Goal: Task Accomplishment & Management: Use online tool/utility

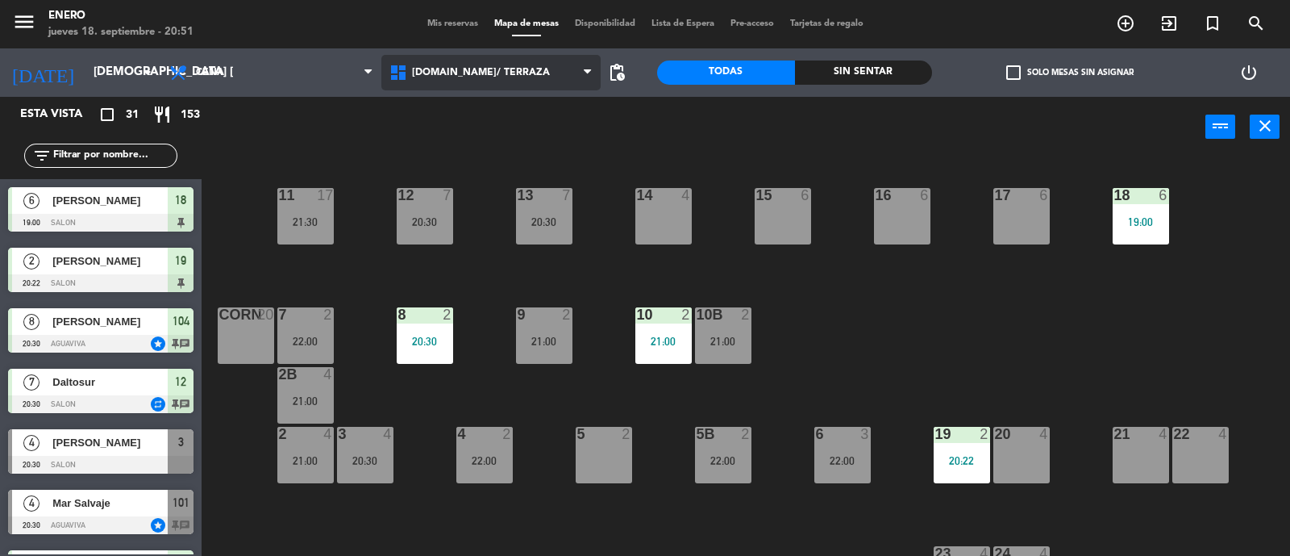
click at [481, 82] on span "[DOMAIN_NAME]/ TERRAZA" at bounding box center [491, 72] width 220 height 35
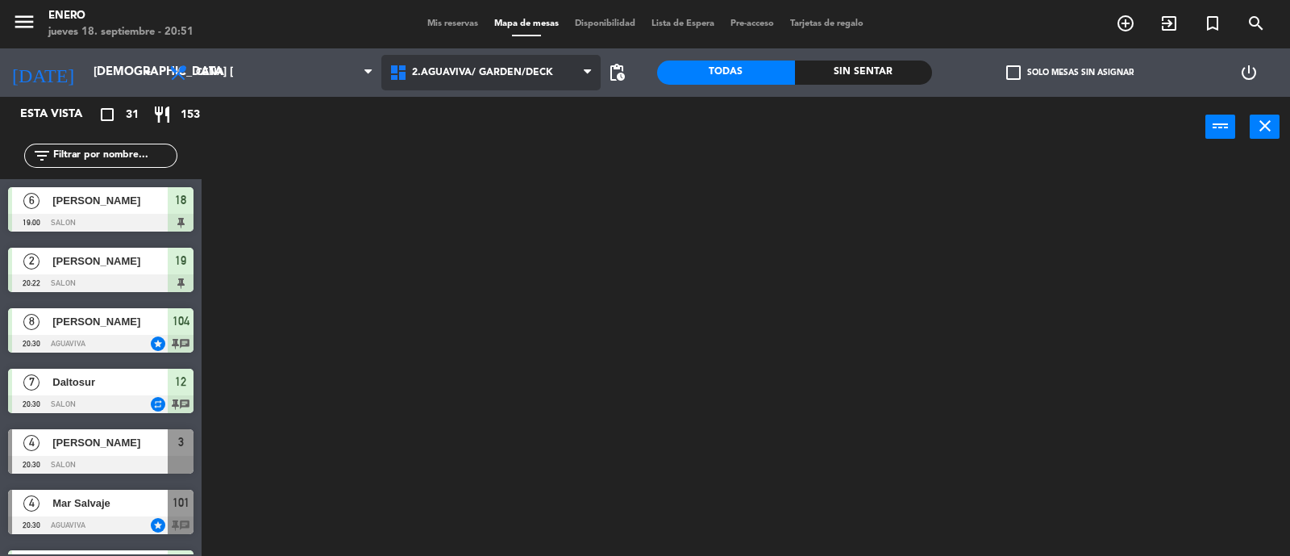
click at [507, 140] on ng-component "menu Enero jueves 18. septiembre - 20:51 Mis reservas Mapa de mesas Disponibili…" at bounding box center [645, 278] width 1290 height 557
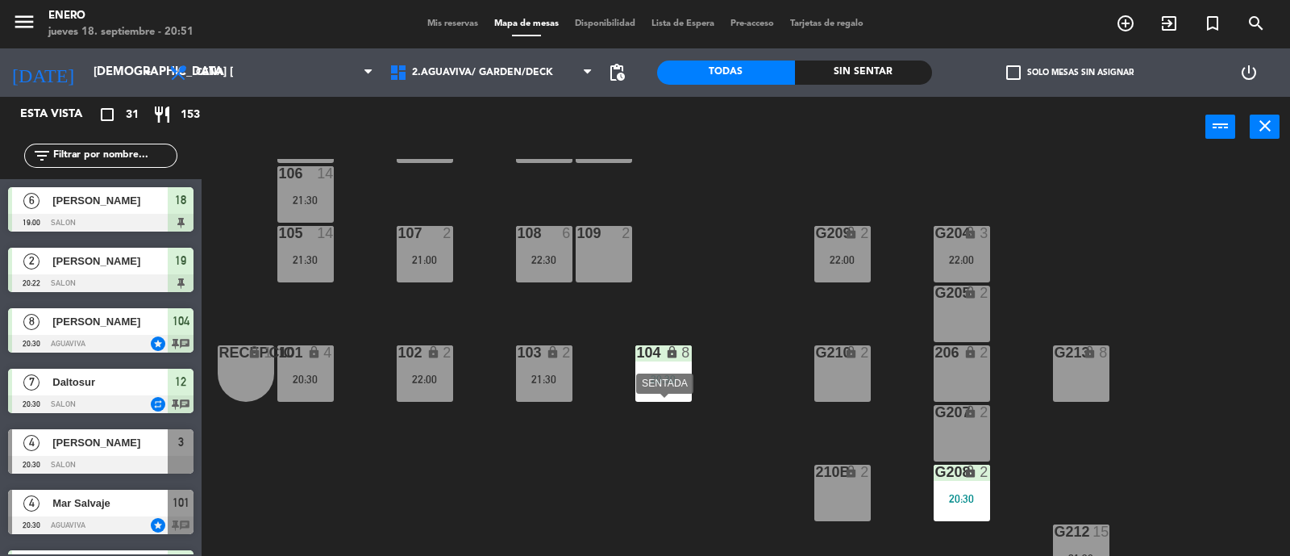
scroll to position [100, 0]
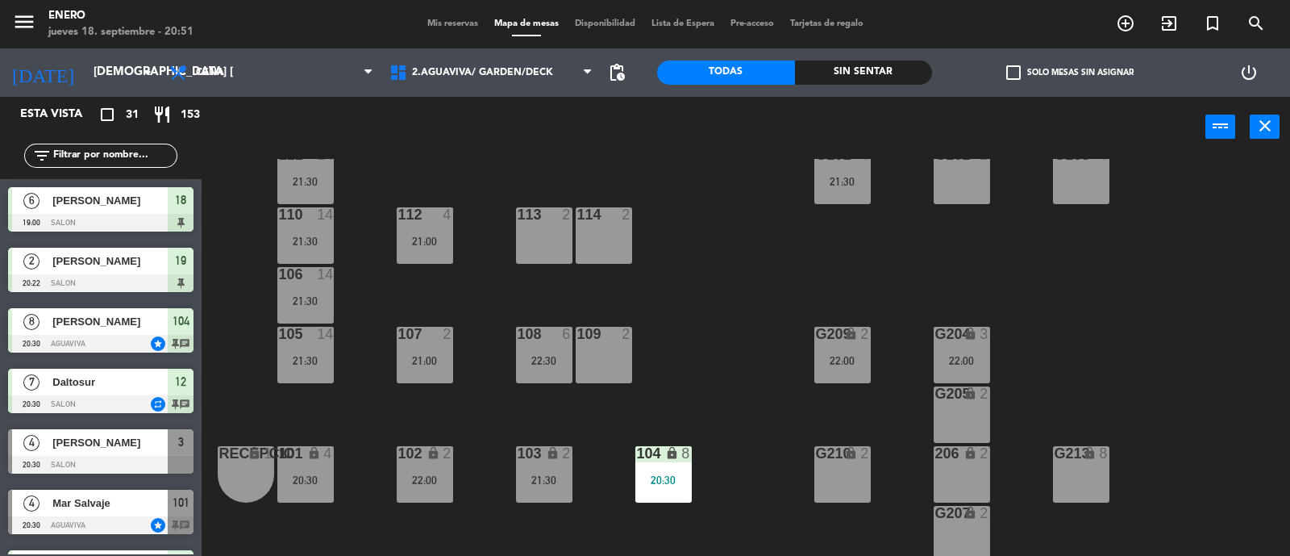
click at [55, 160] on input "text" at bounding box center [114, 156] width 125 height 18
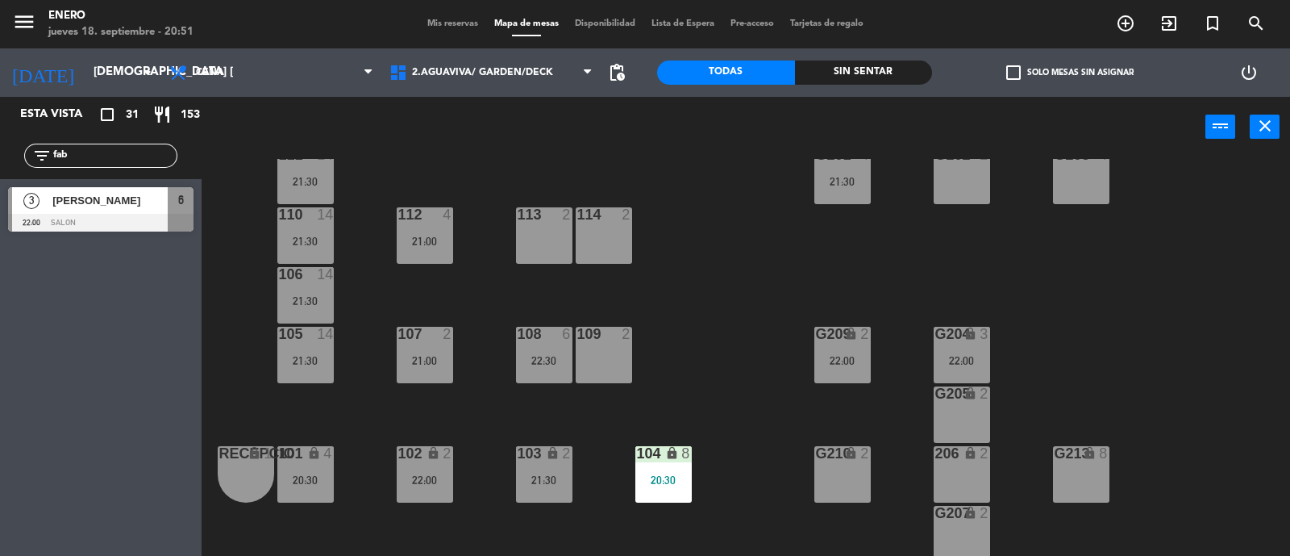
type input "fab"
click at [60, 194] on div "3 Fabio 22:00 SALON 6" at bounding box center [101, 209] width 202 height 60
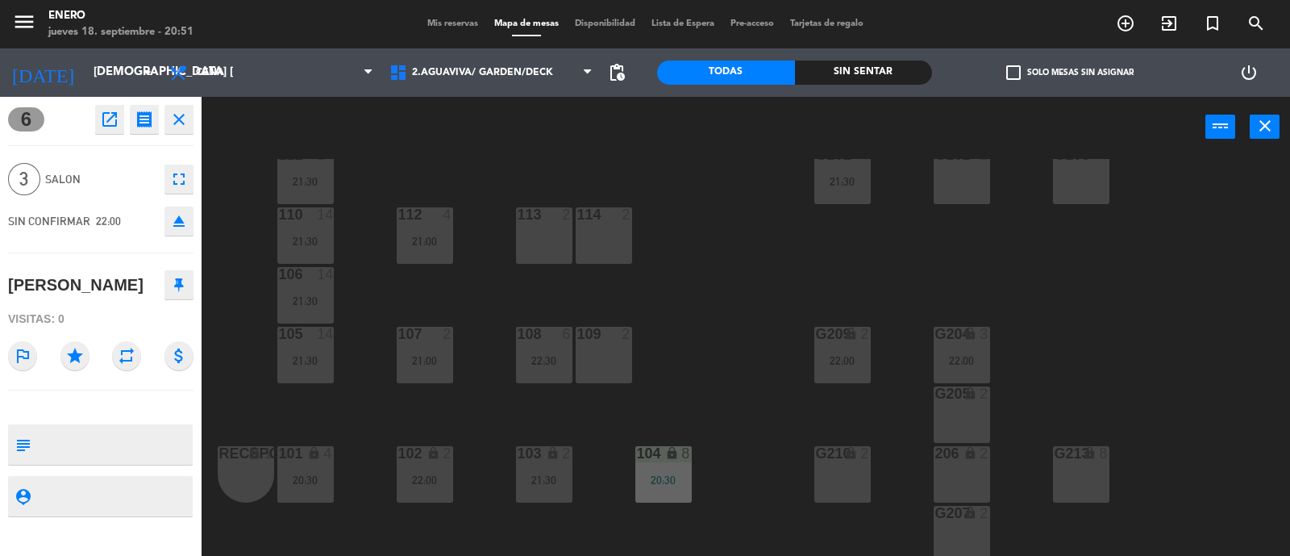
click at [555, 240] on div "113 2" at bounding box center [544, 235] width 56 height 56
click at [636, 256] on div "Entrada lock 1 116 lock 2 21:00 117 8 115 2 200 lock 15 21:30 111 14 21:30 G201…" at bounding box center [753, 358] width 1076 height 398
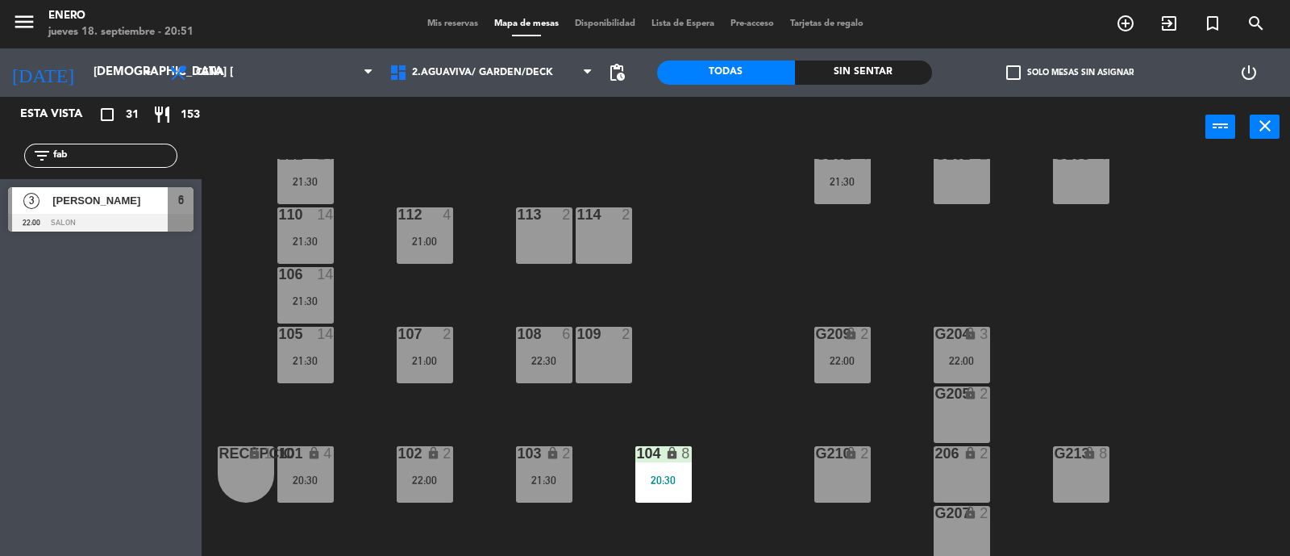
click at [52, 211] on div "[PERSON_NAME]" at bounding box center [109, 200] width 117 height 27
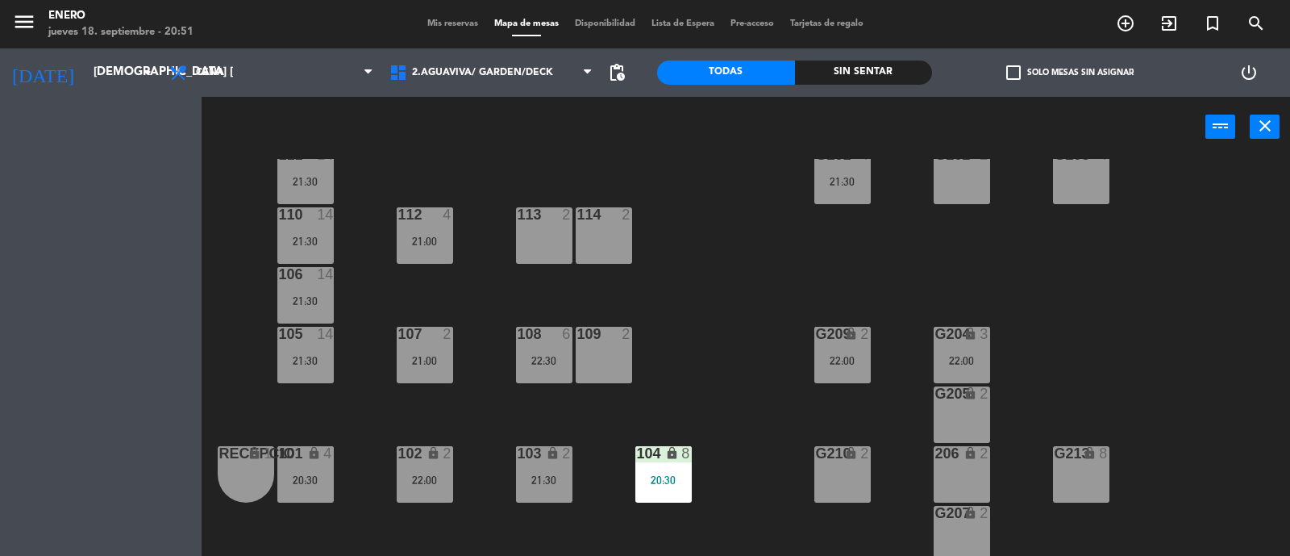
scroll to position [0, 0]
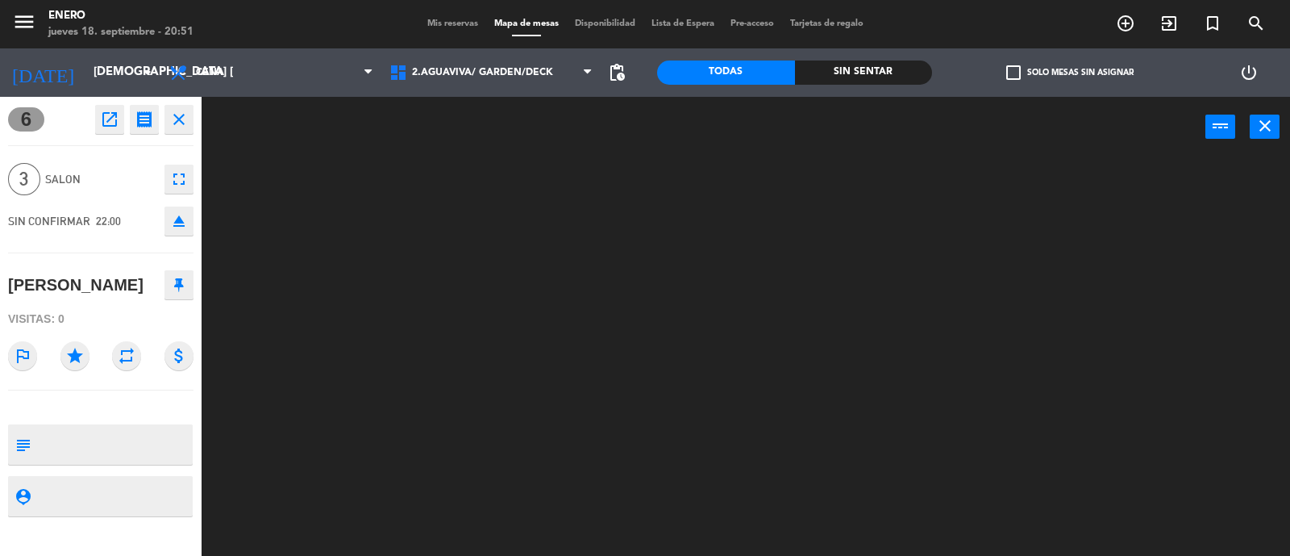
click at [192, 119] on button "close" at bounding box center [179, 119] width 29 height 29
